Goal: Navigation & Orientation: Find specific page/section

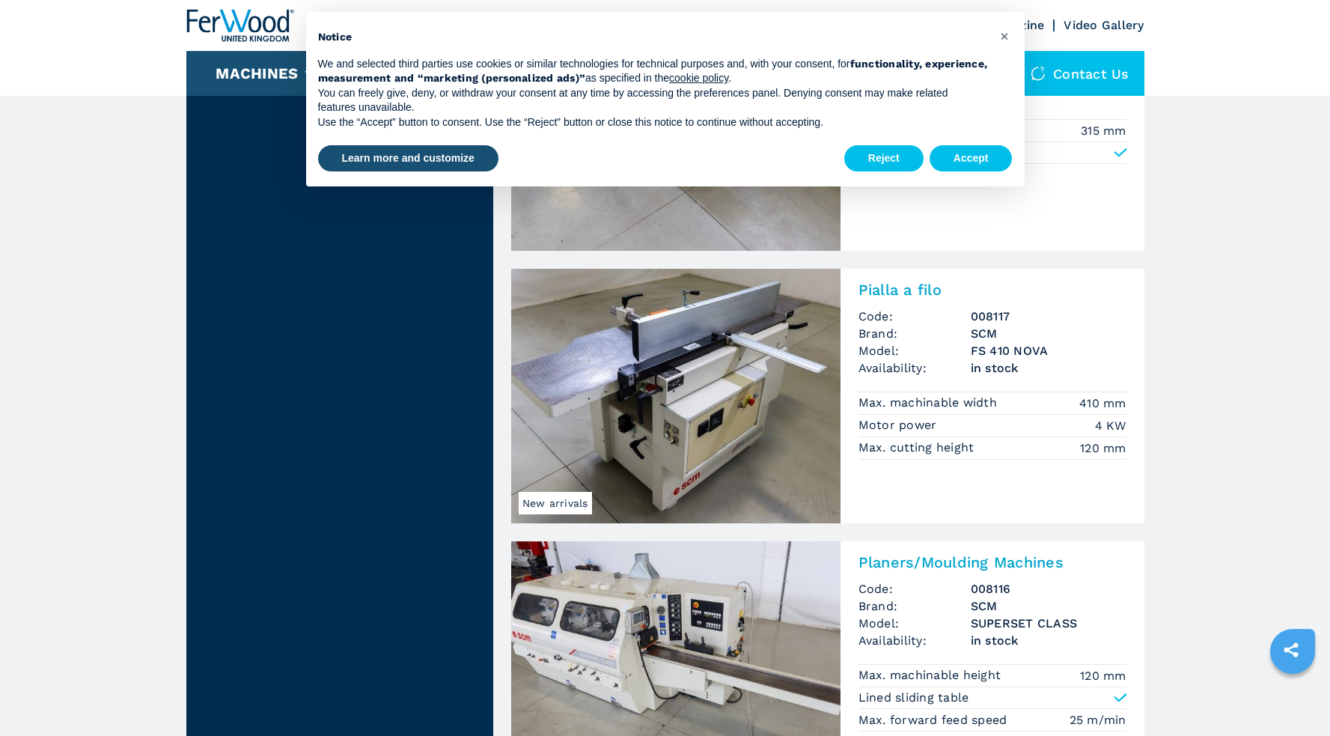
scroll to position [1688, 0]
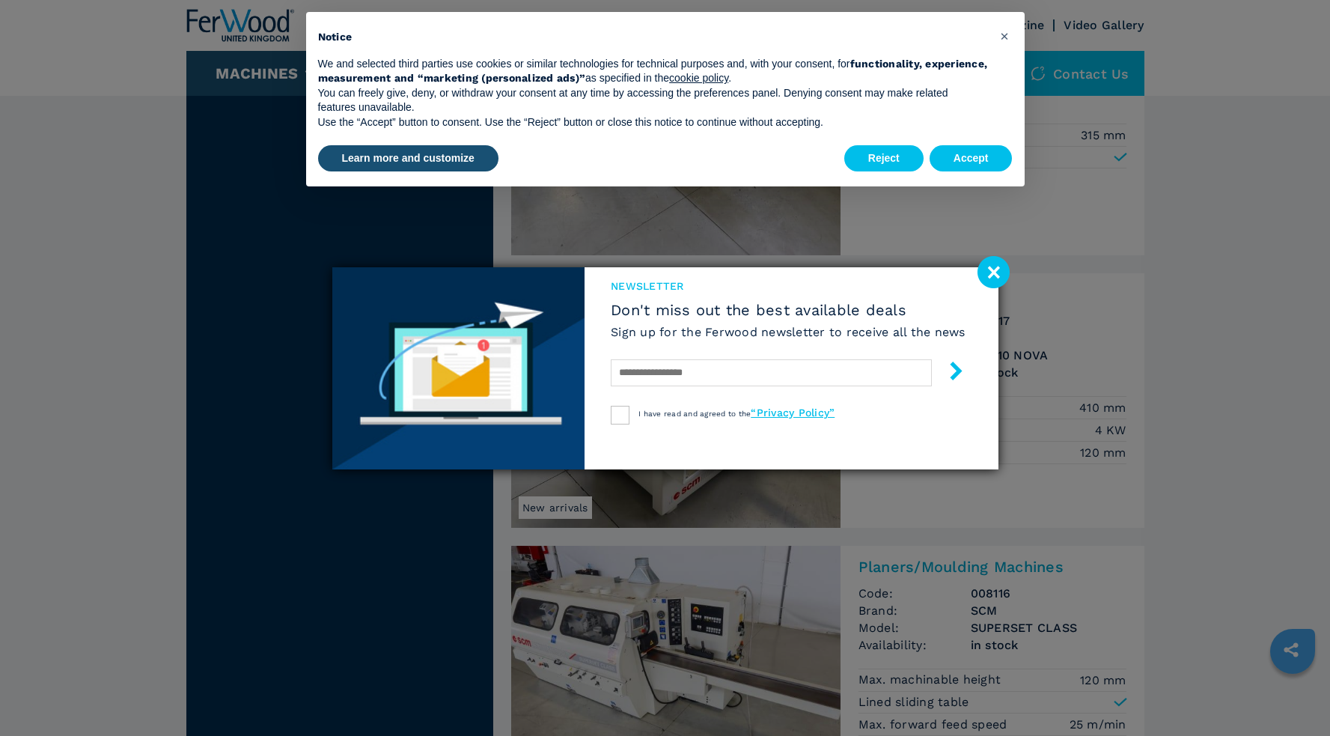
click at [1008, 273] on image at bounding box center [994, 272] width 32 height 32
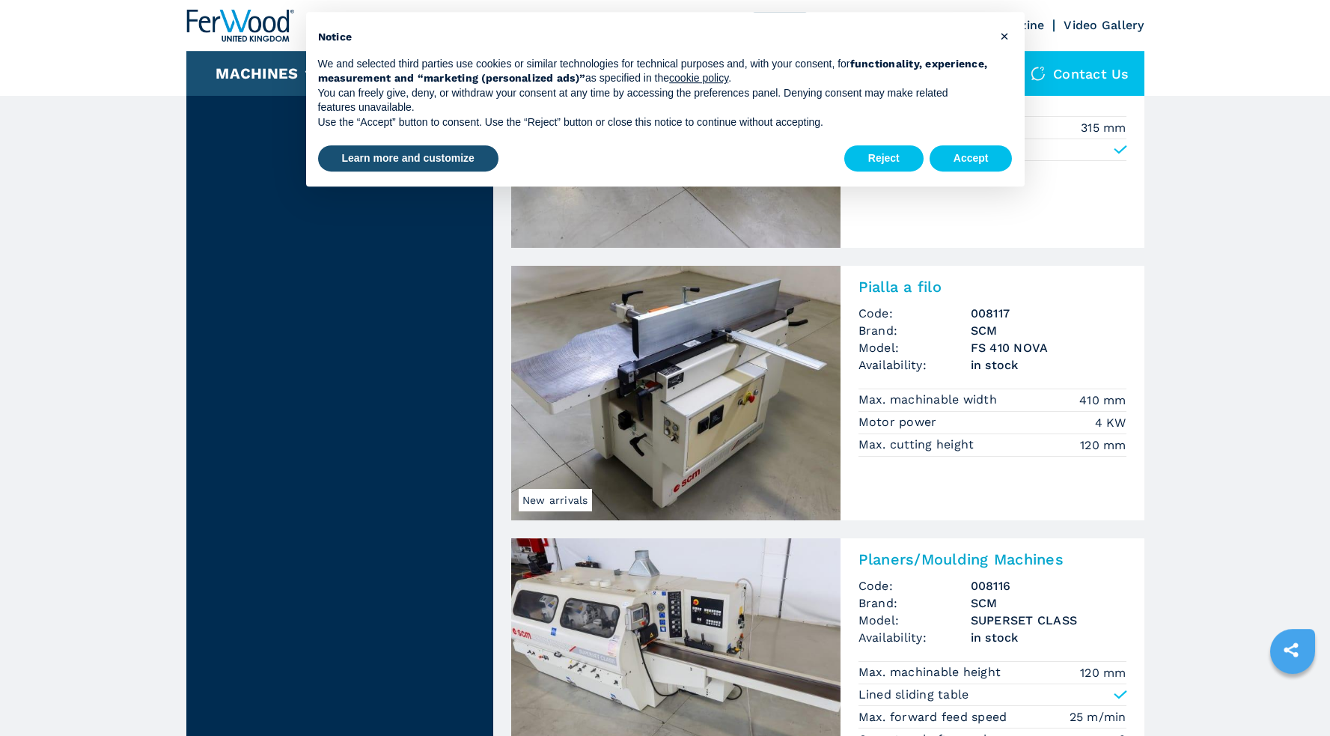
scroll to position [1700, 0]
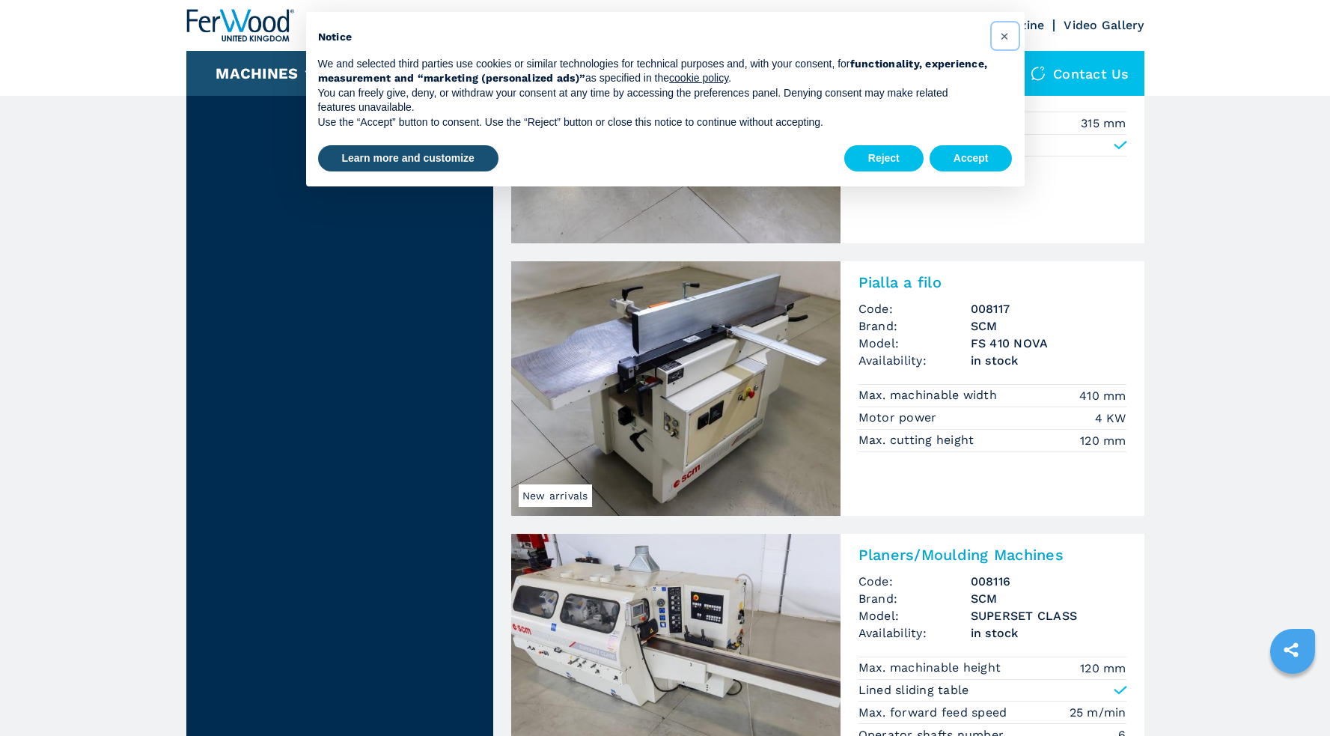
click at [1005, 35] on span "×" at bounding box center [1004, 36] width 9 height 18
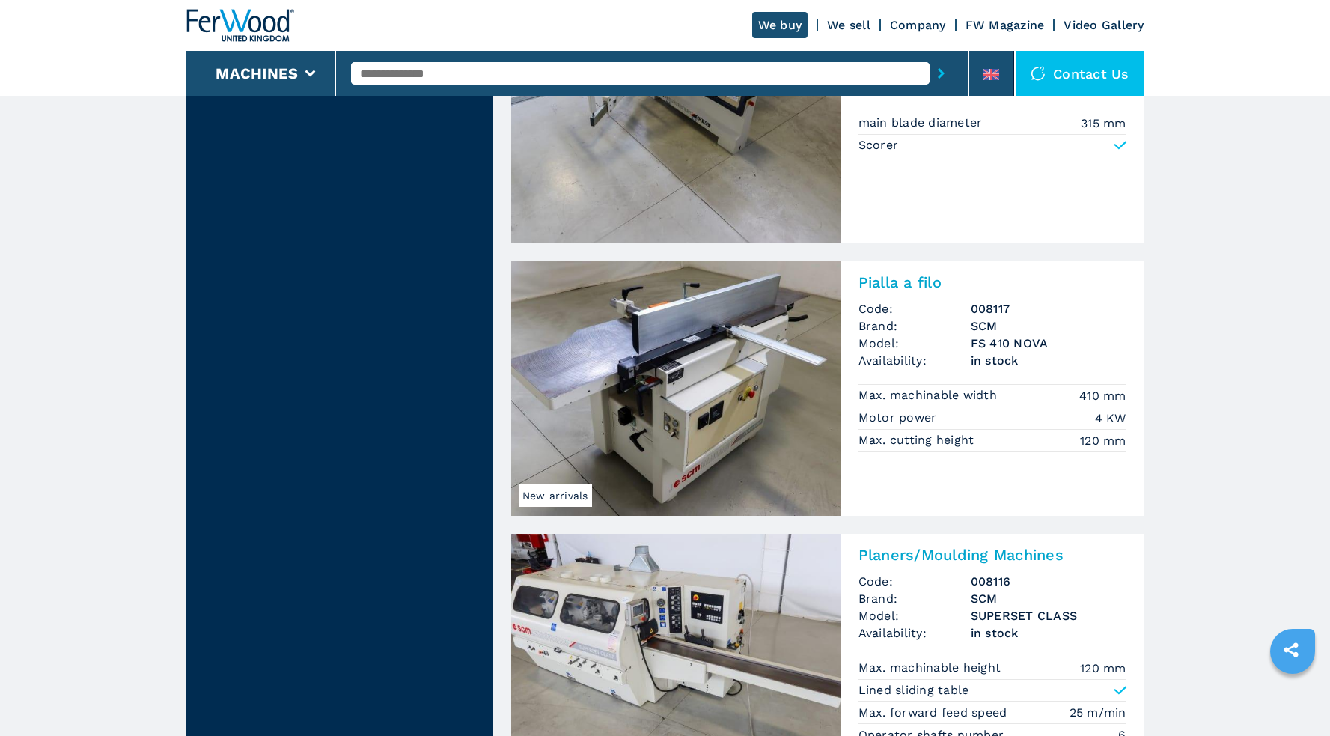
click at [966, 350] on span "Model:" at bounding box center [915, 343] width 112 height 17
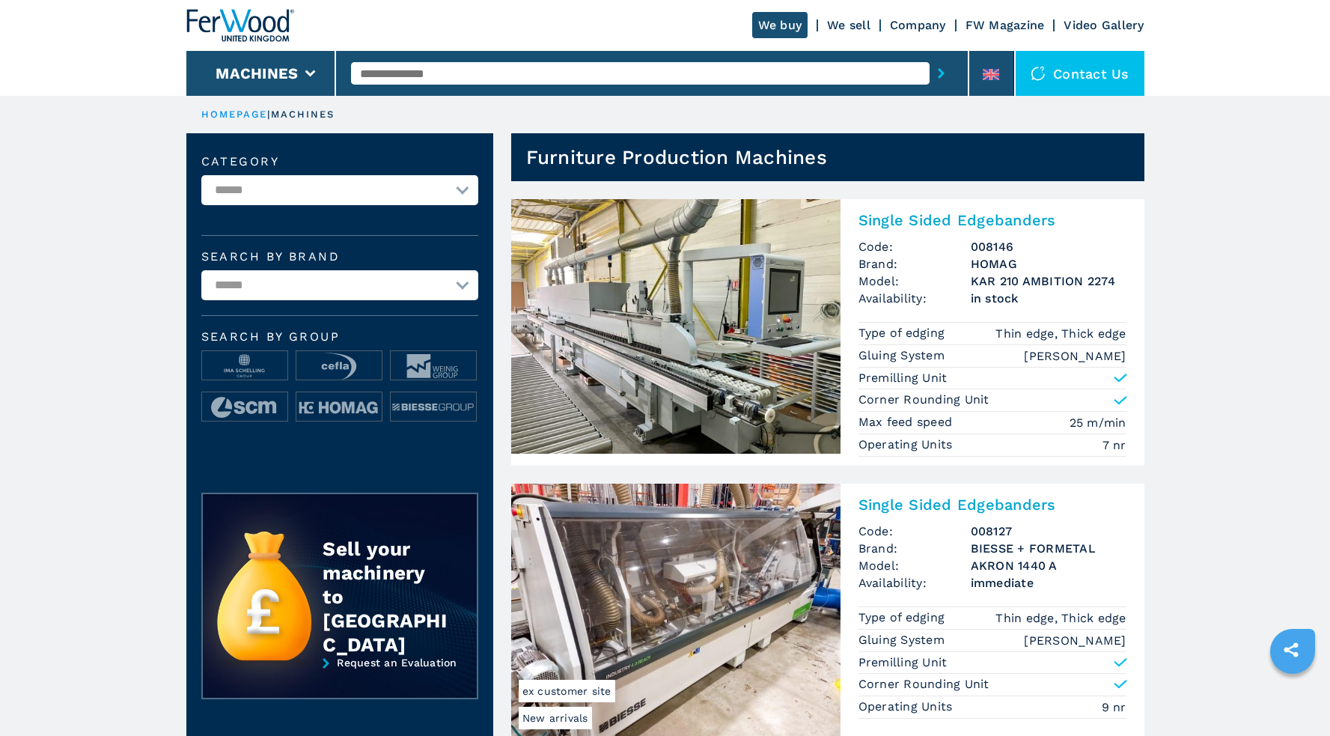
scroll to position [243, 0]
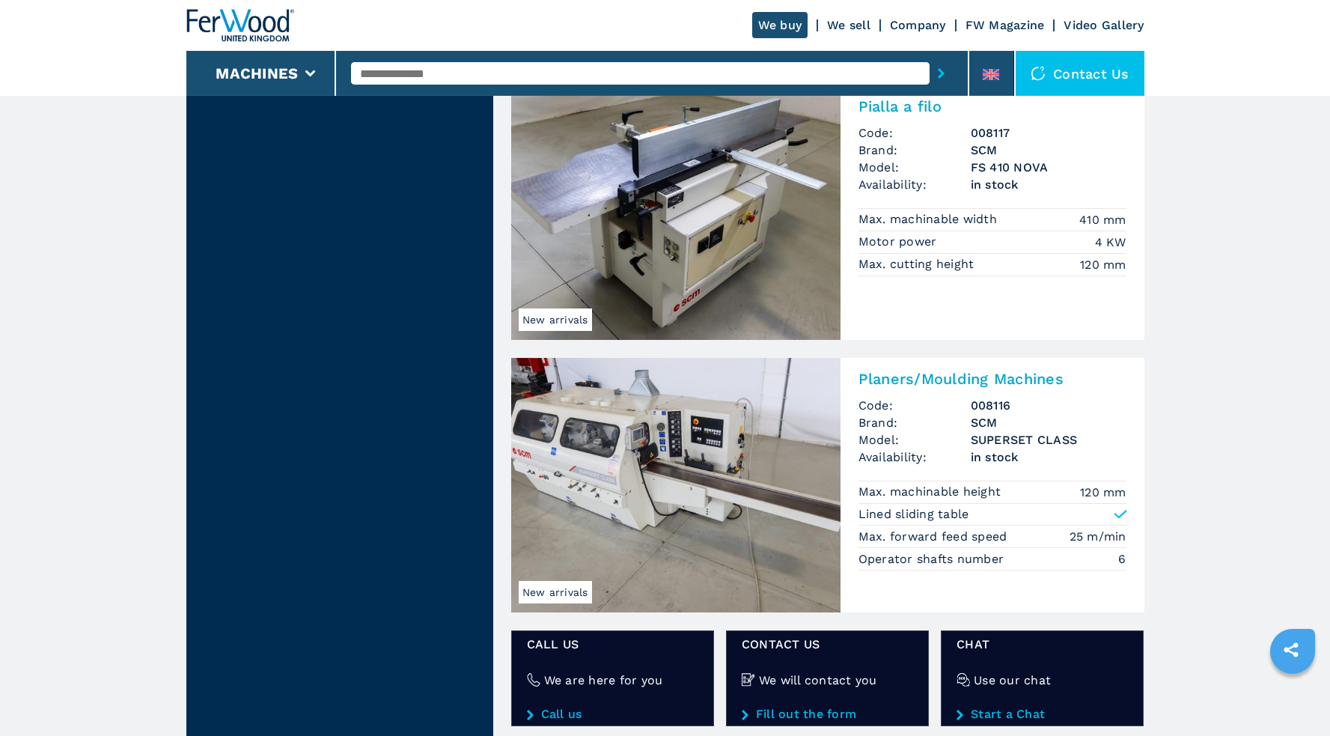
scroll to position [1880, 0]
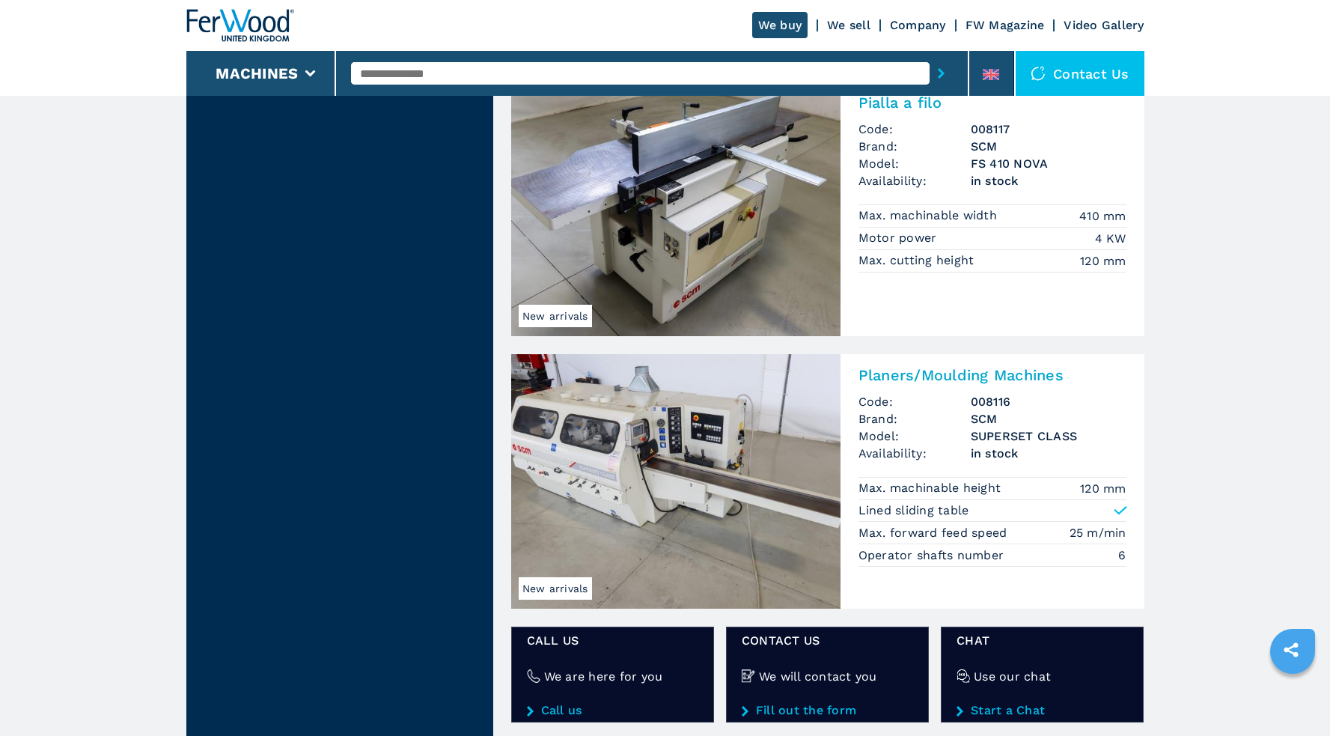
click at [743, 222] on img at bounding box center [675, 209] width 329 height 255
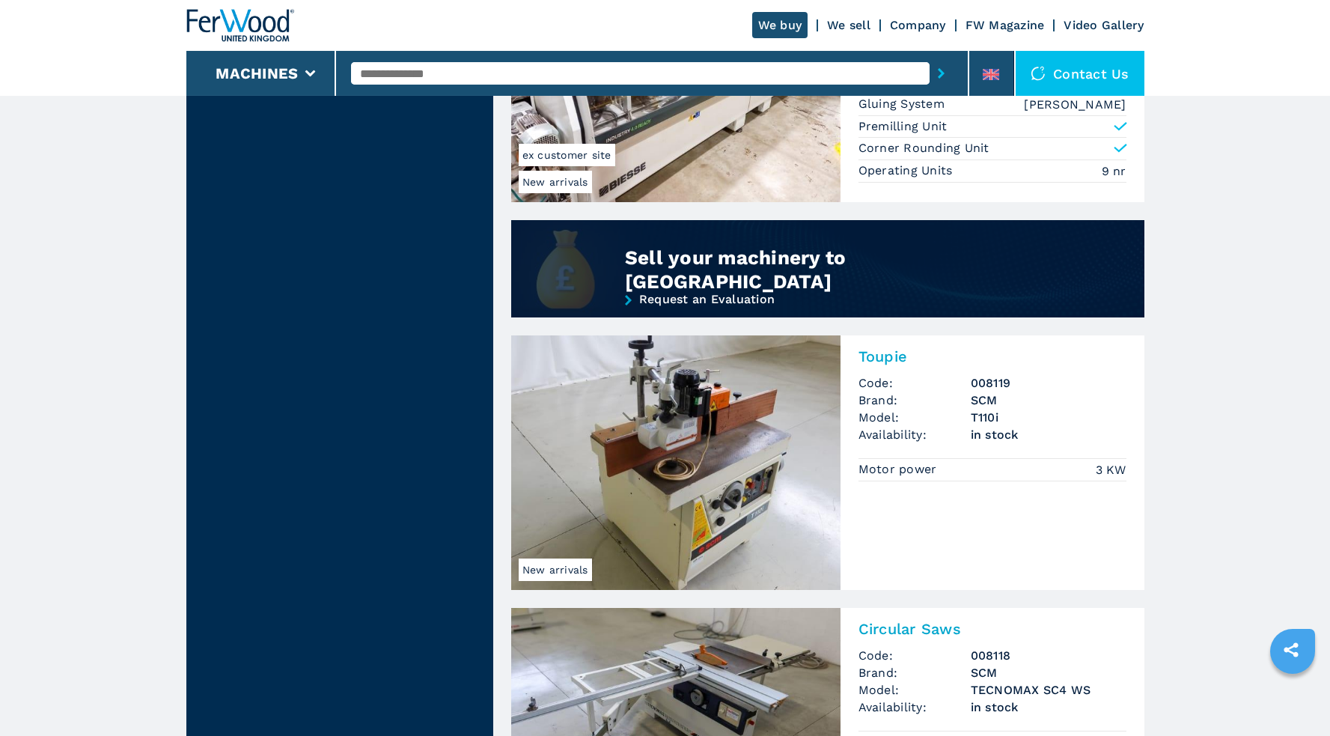
scroll to position [1150, 0]
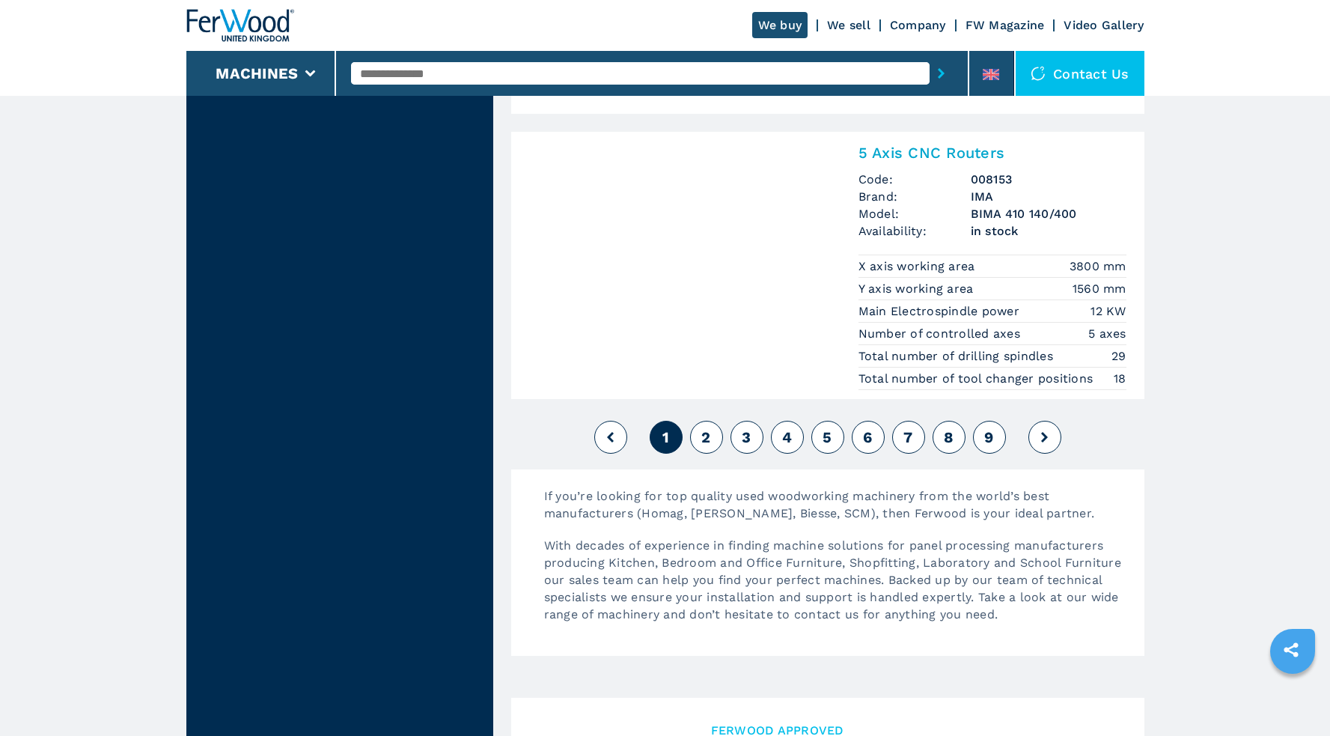
scroll to position [3401, 0]
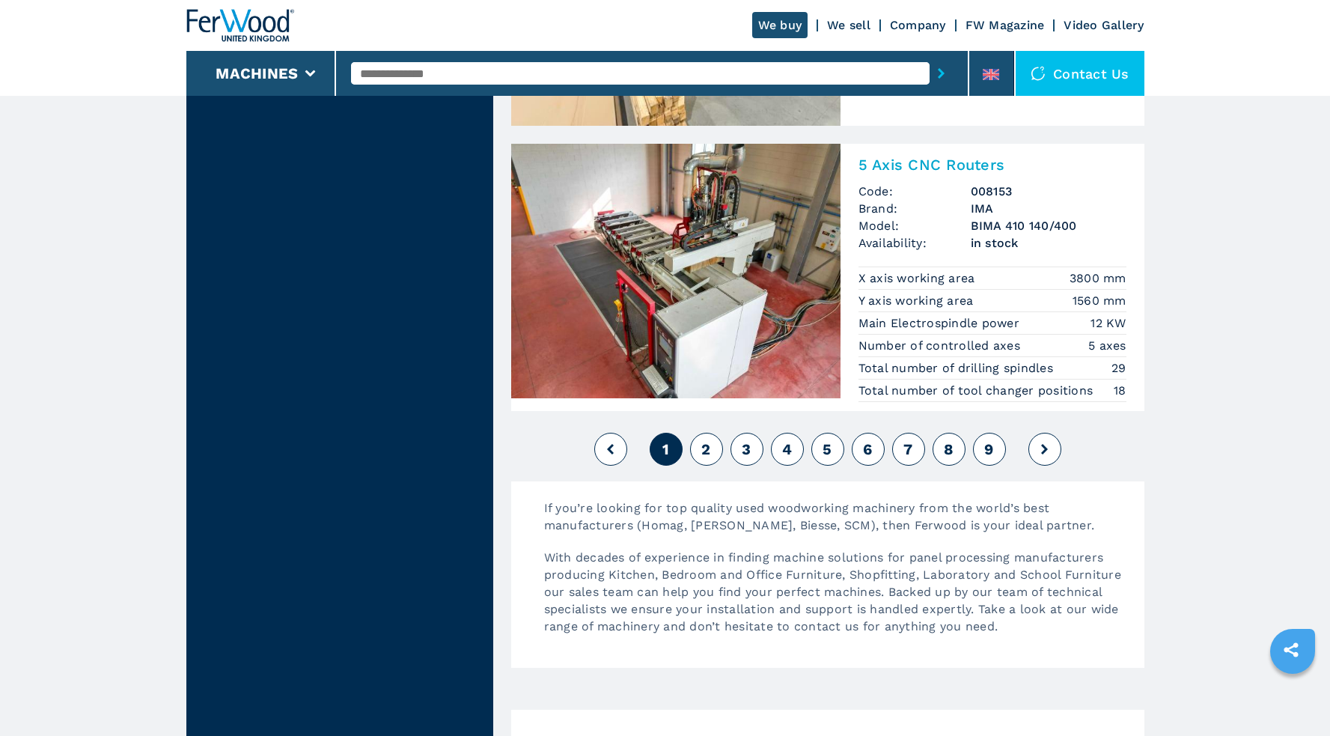
click at [703, 452] on span "2" at bounding box center [705, 449] width 9 height 18
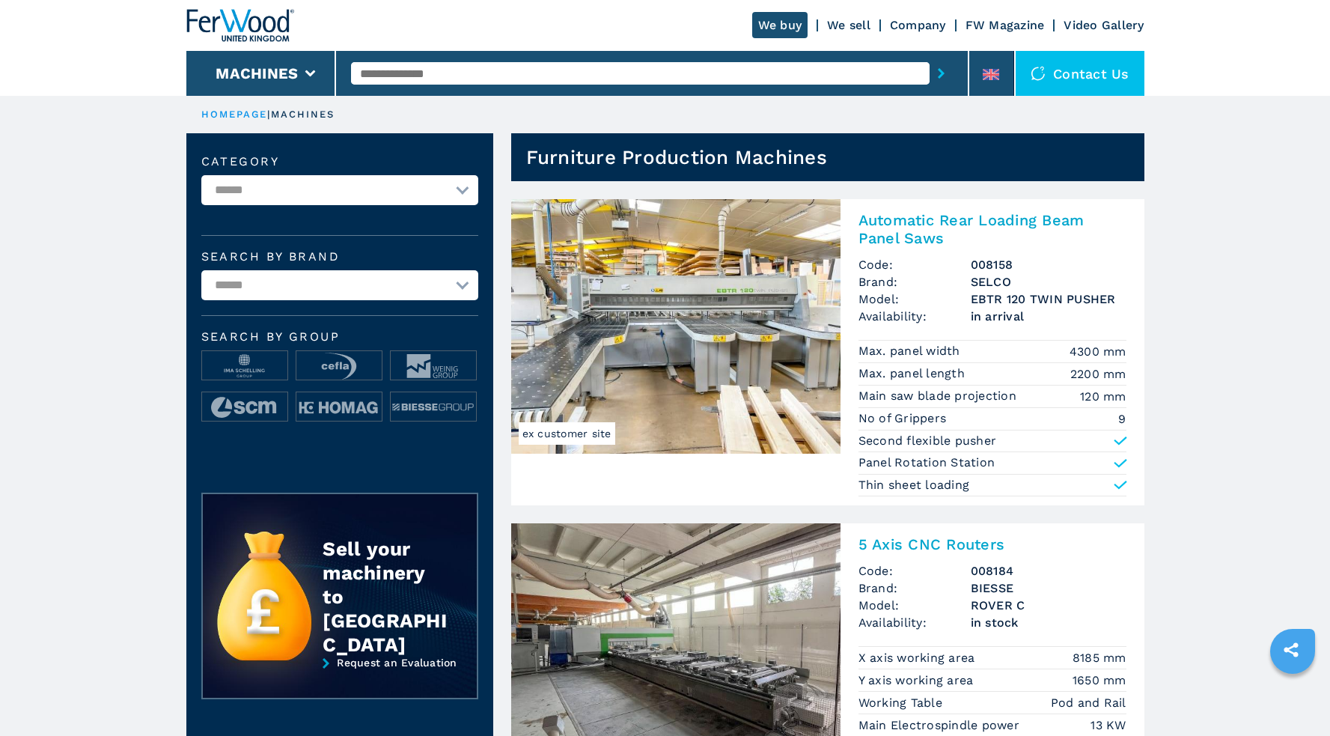
select select "**********"
click option "**********" at bounding box center [0, 0] width 0 height 0
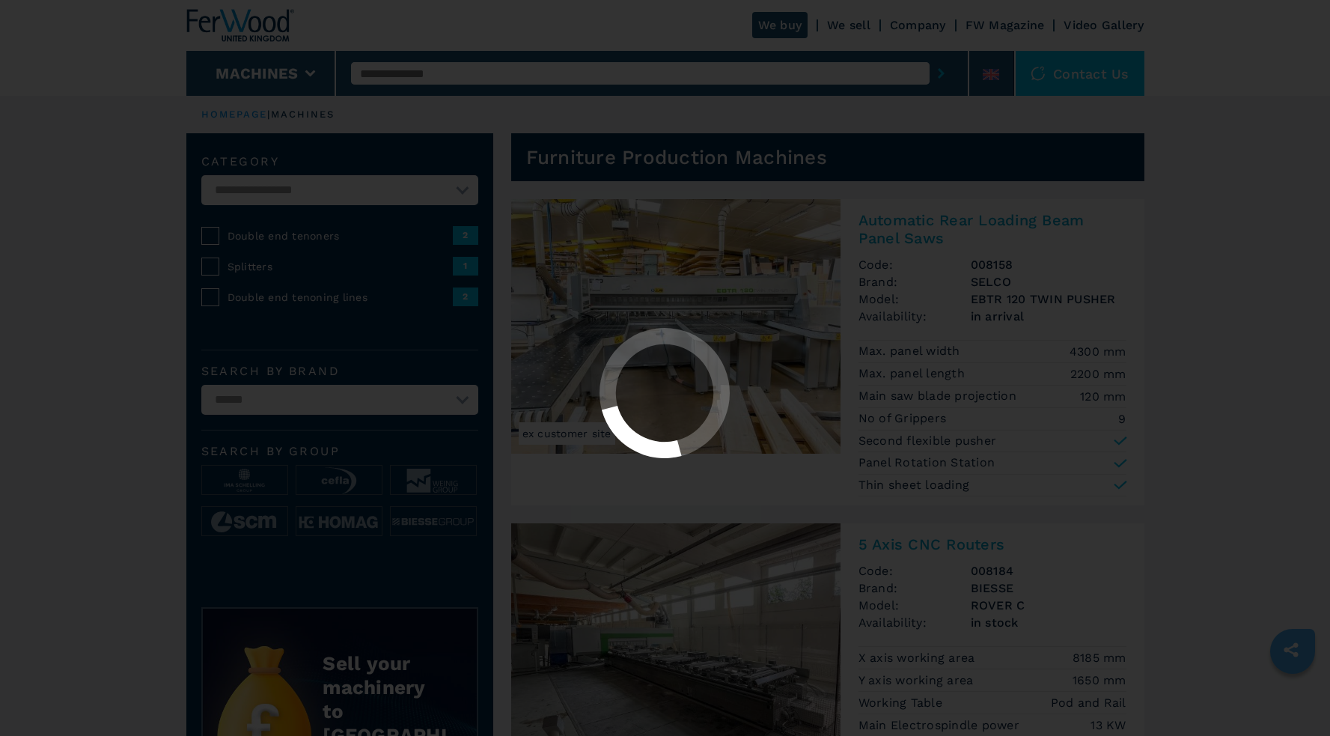
select select "**********"
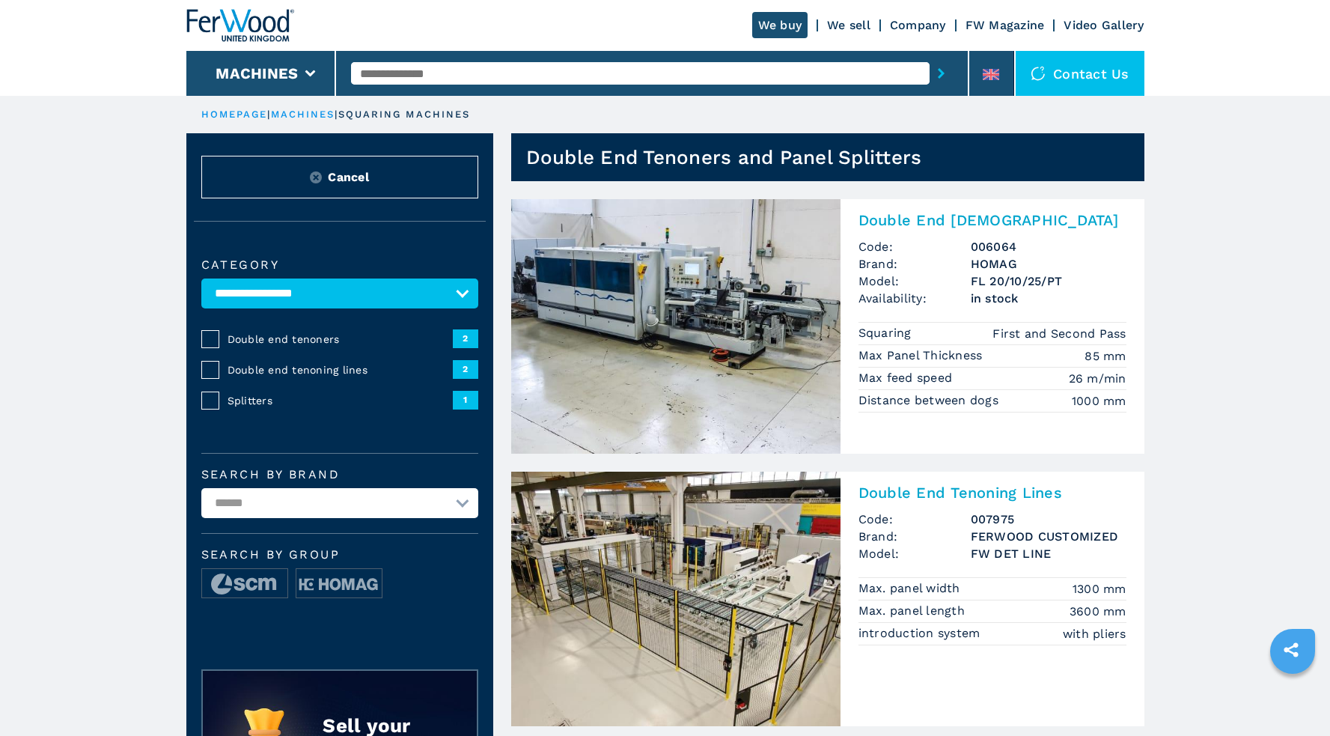
click at [305, 114] on link "machines" at bounding box center [303, 114] width 64 height 11
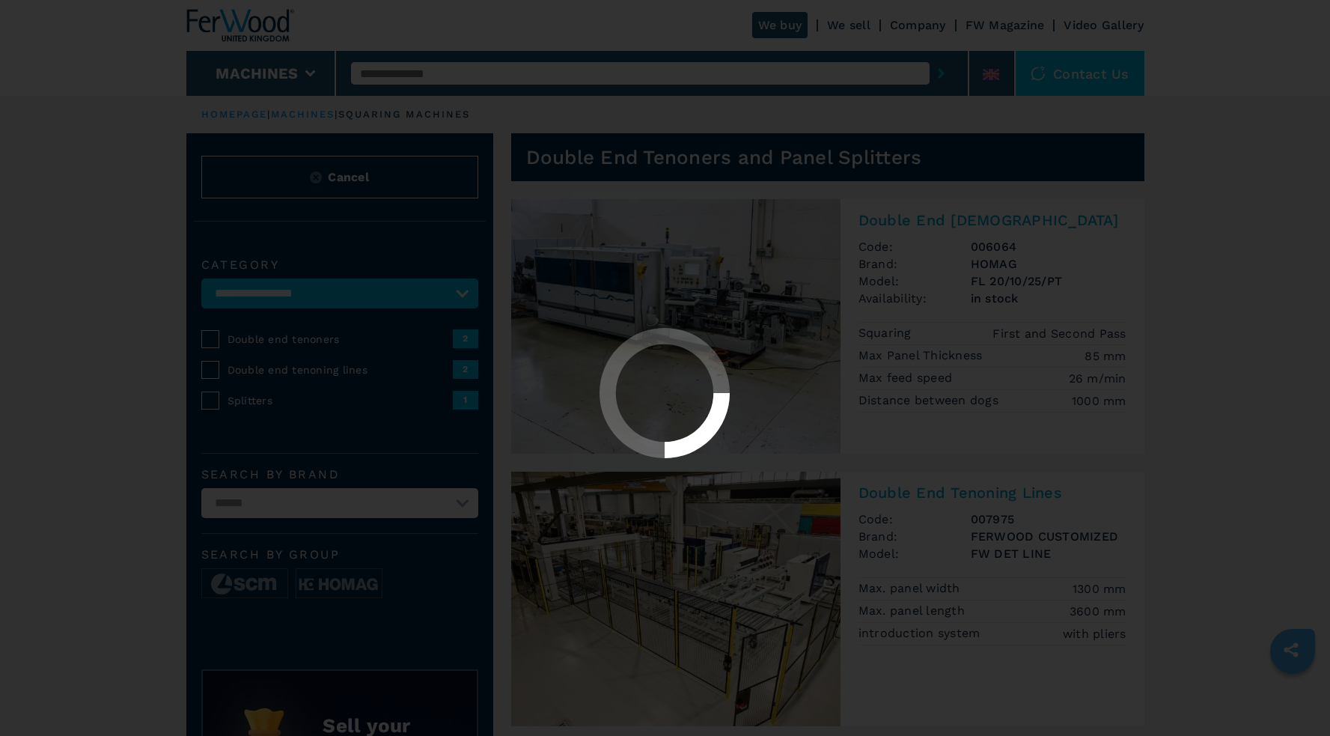
click at [295, 81] on div at bounding box center [665, 368] width 1330 height 736
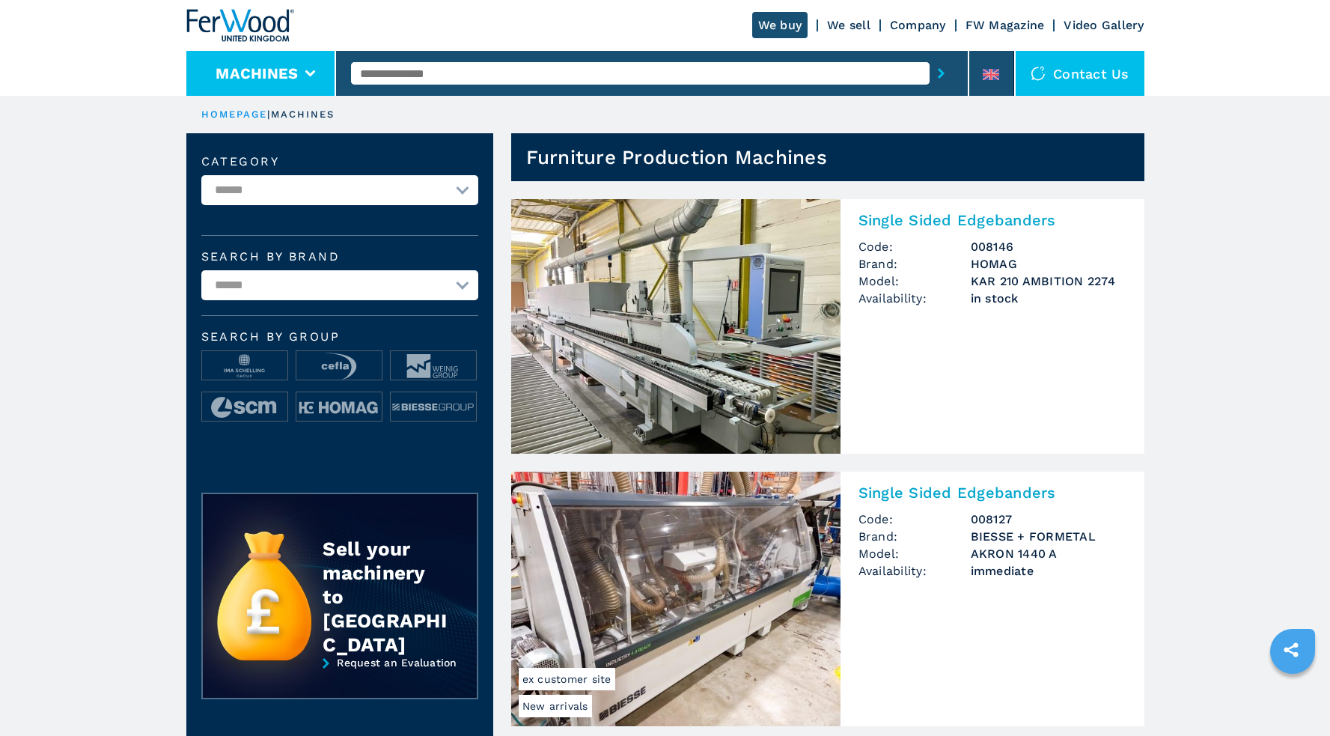
click at [289, 74] on button "Machines" at bounding box center [257, 73] width 82 height 18
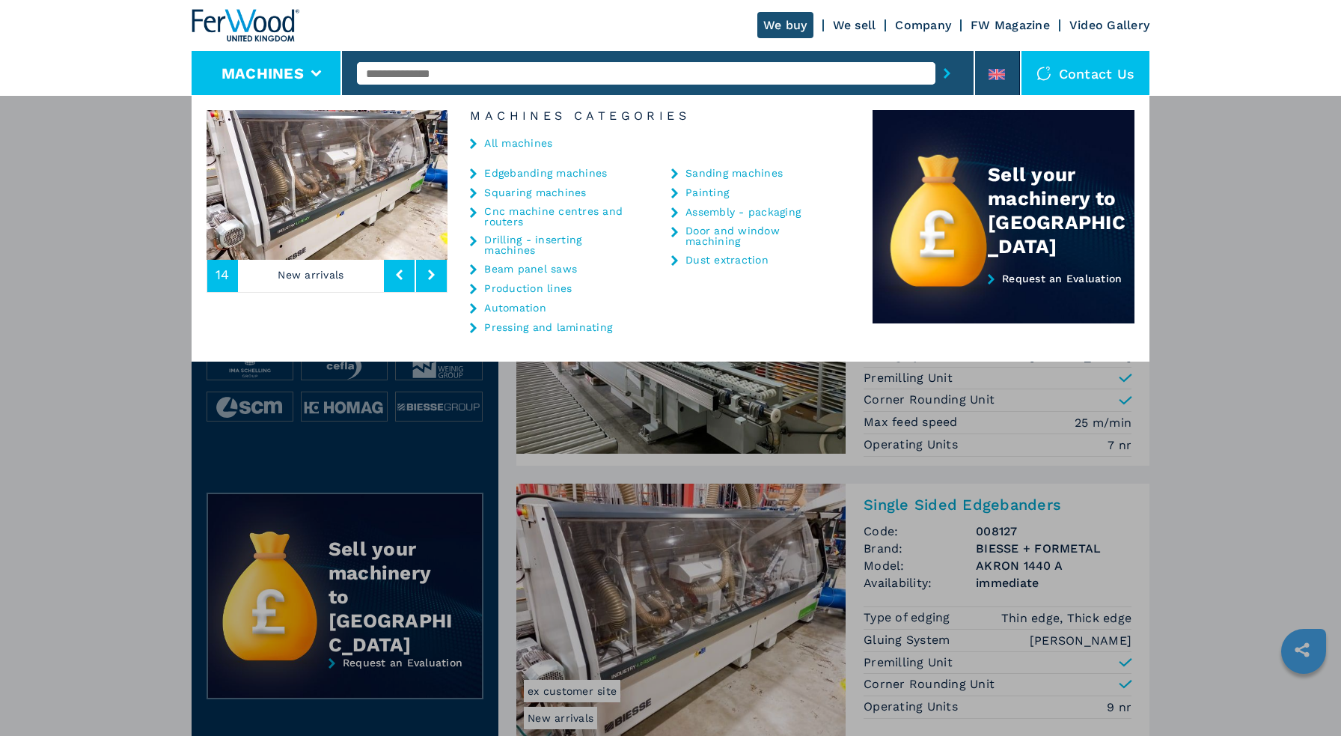
click at [739, 175] on link "Sanding machines" at bounding box center [734, 173] width 97 height 10
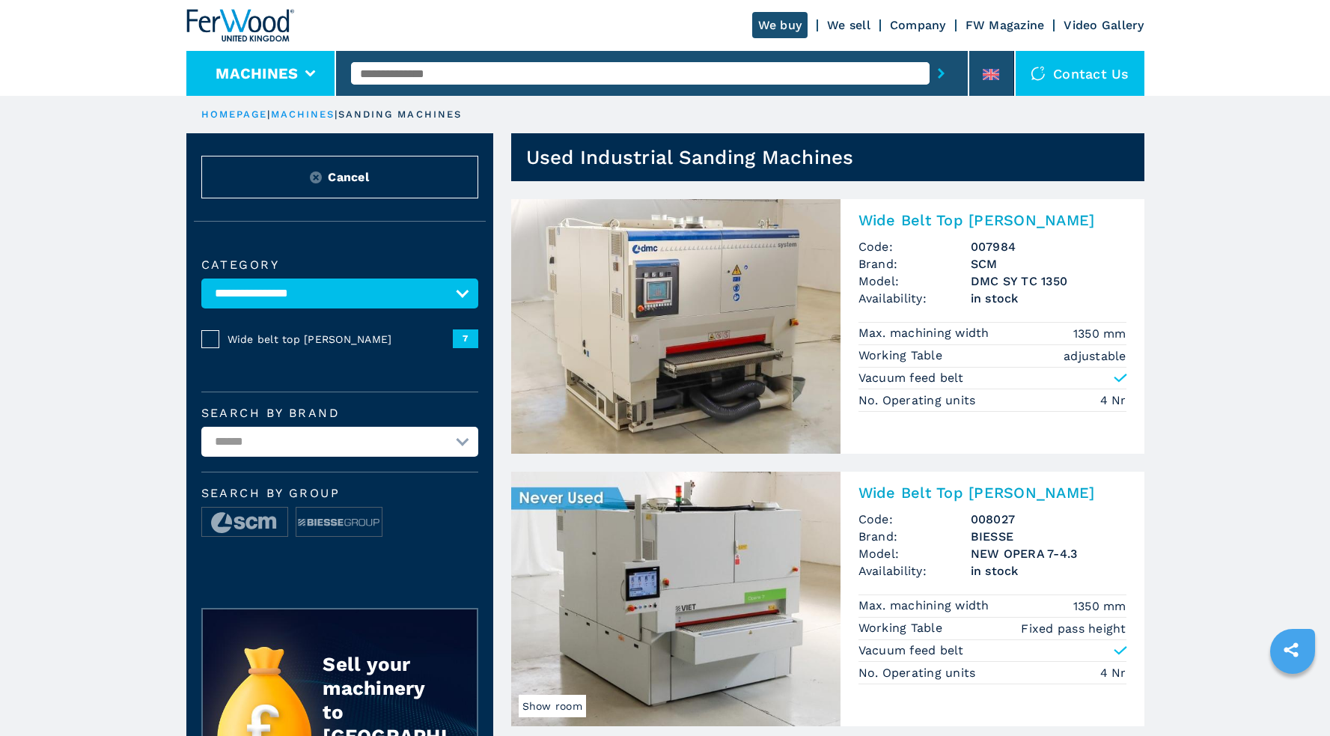
click at [311, 78] on li "Machines" at bounding box center [261, 73] width 150 height 45
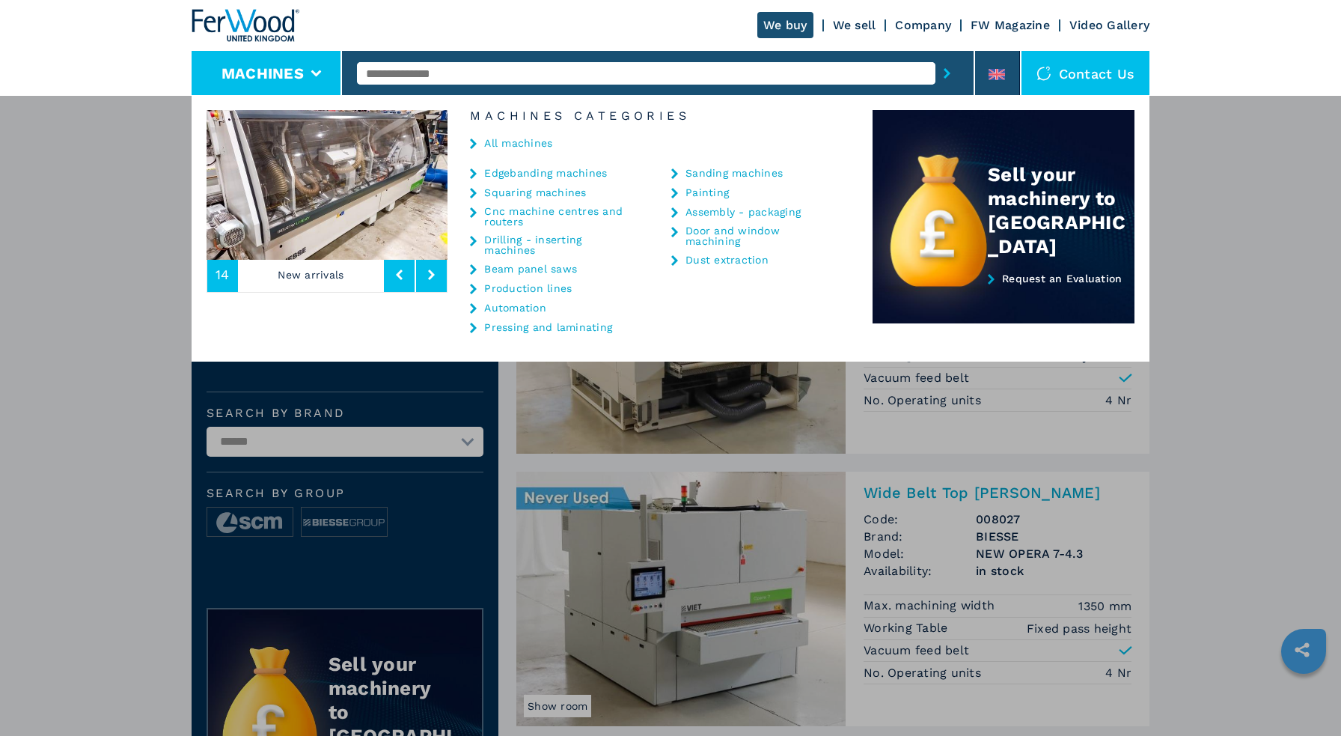
click at [701, 261] on link "Dust extraction" at bounding box center [727, 260] width 83 height 10
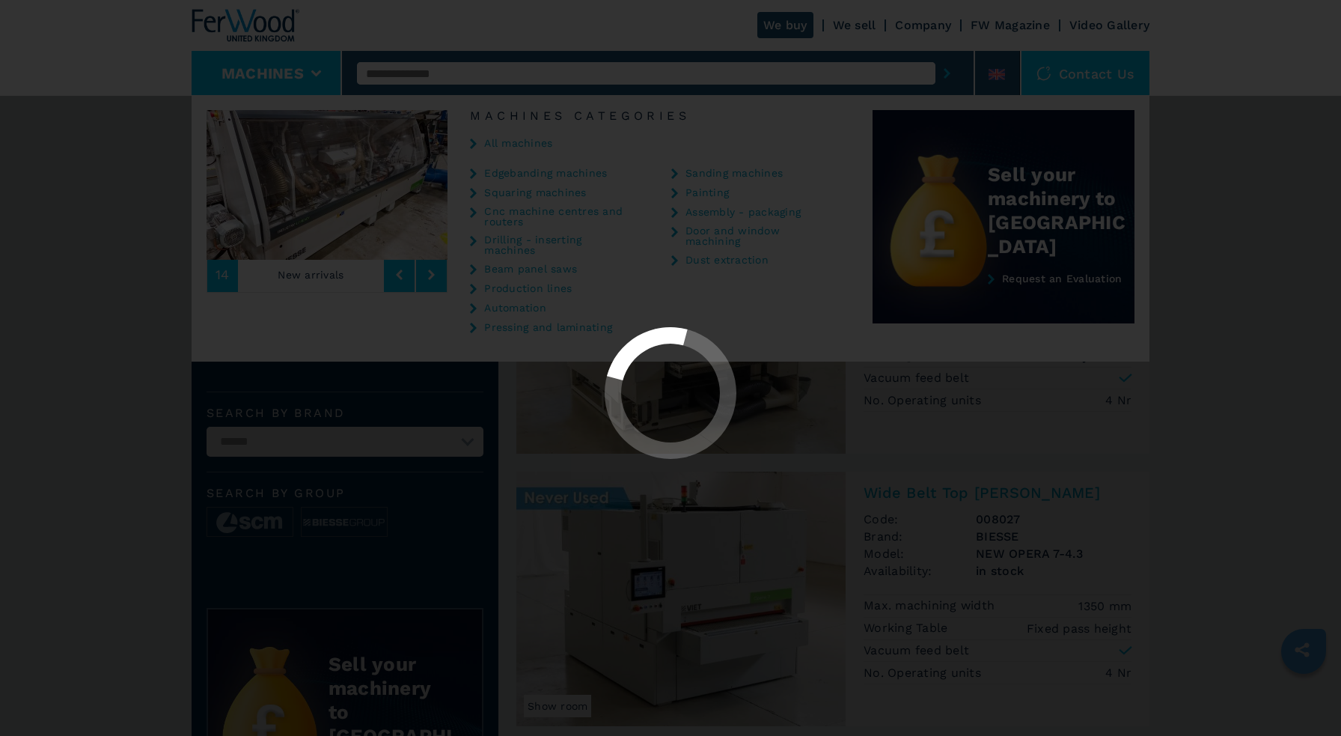
select select "**********"
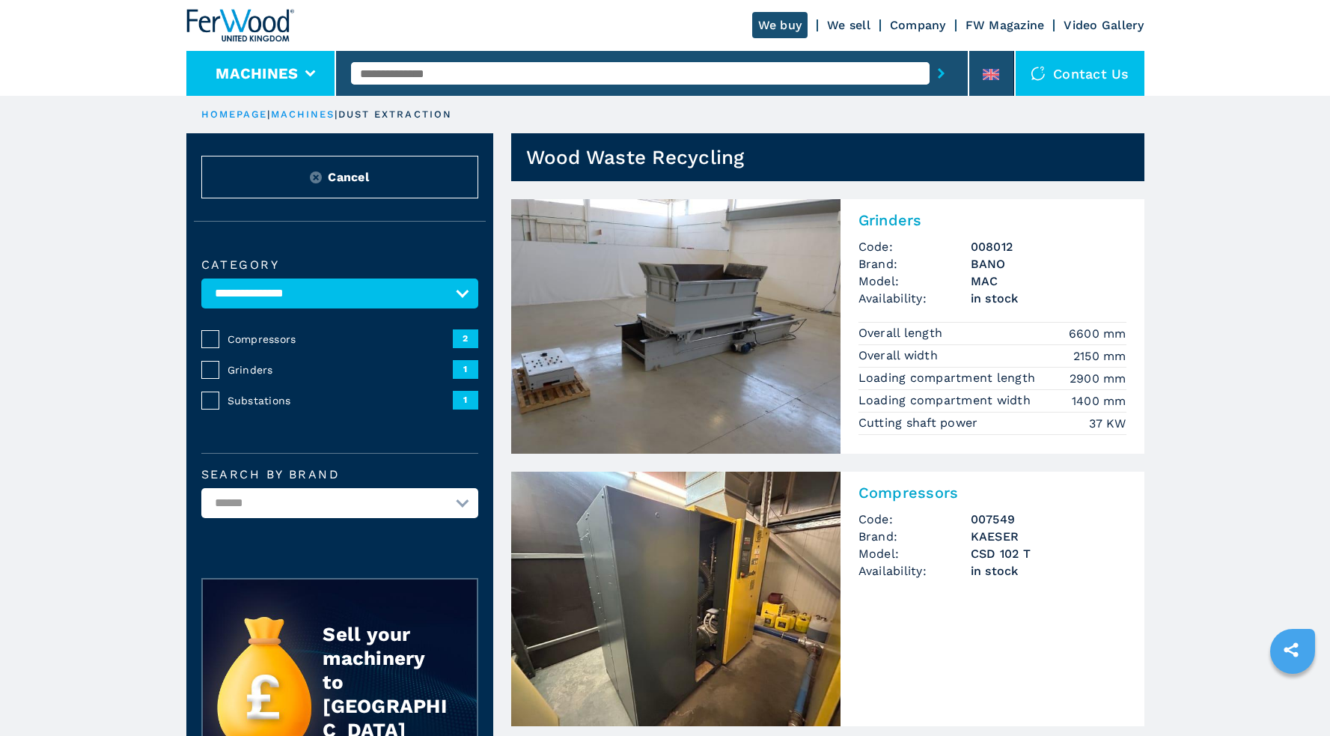
click at [311, 88] on li "Machines" at bounding box center [261, 73] width 150 height 45
